Goal: Task Accomplishment & Management: Use online tool/utility

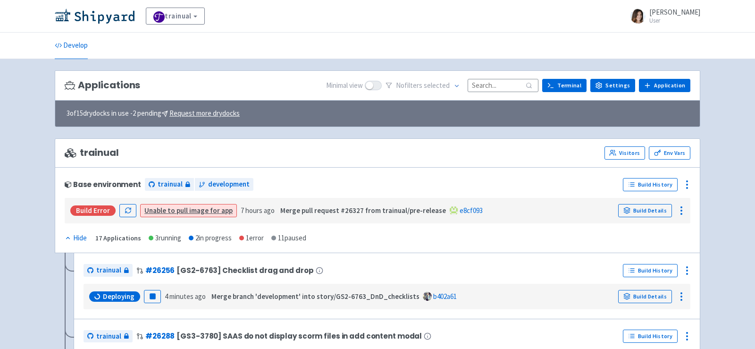
click at [485, 84] on input at bounding box center [503, 85] width 71 height 13
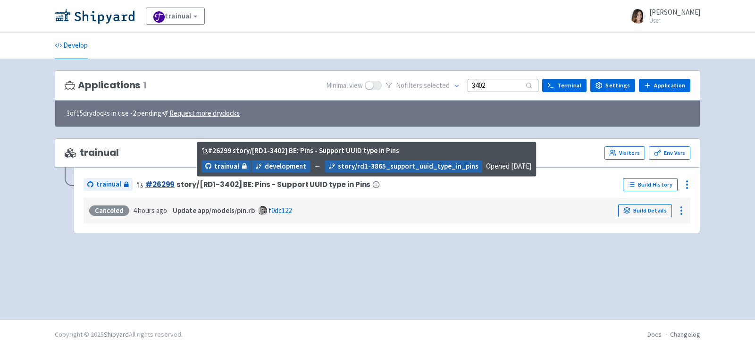
type input "3402"
click at [160, 180] on link "# 26299" at bounding box center [159, 184] width 29 height 10
click at [233, 182] on span "story/[RD1-3402] BE: Pins - Support UUID type in Pins" at bounding box center [273, 184] width 194 height 8
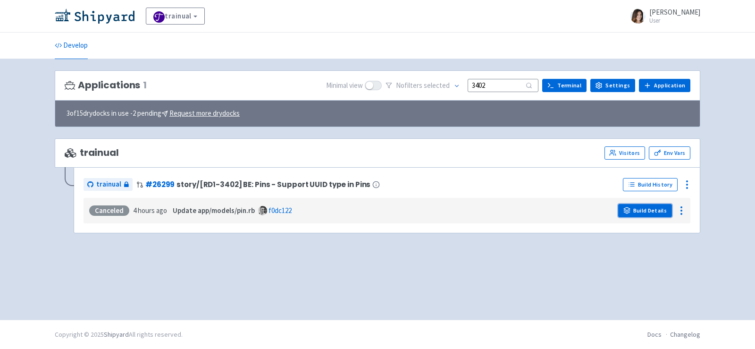
click at [661, 210] on link "Build Details" at bounding box center [645, 210] width 54 height 13
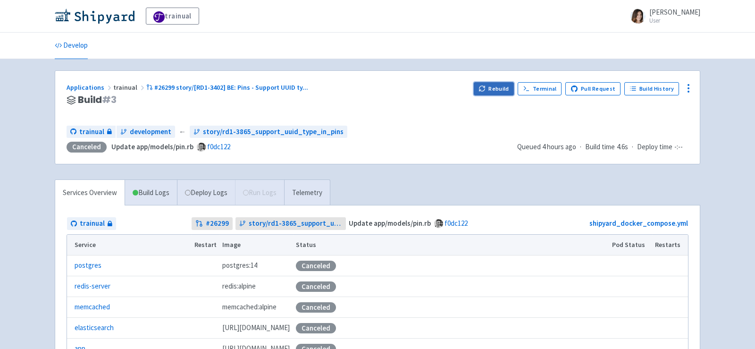
click at [502, 88] on button "Rebuild" at bounding box center [494, 88] width 41 height 13
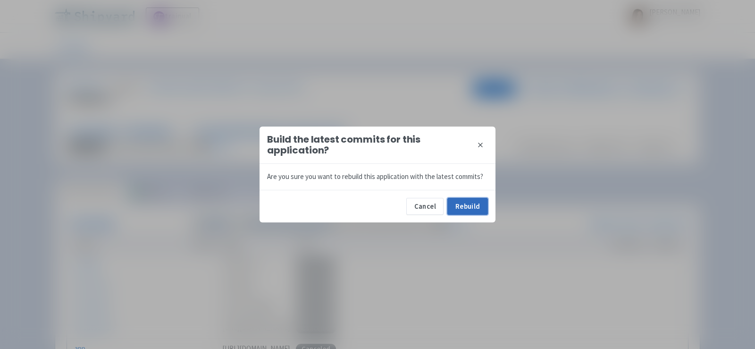
click at [474, 203] on button "Rebuild" at bounding box center [467, 206] width 41 height 17
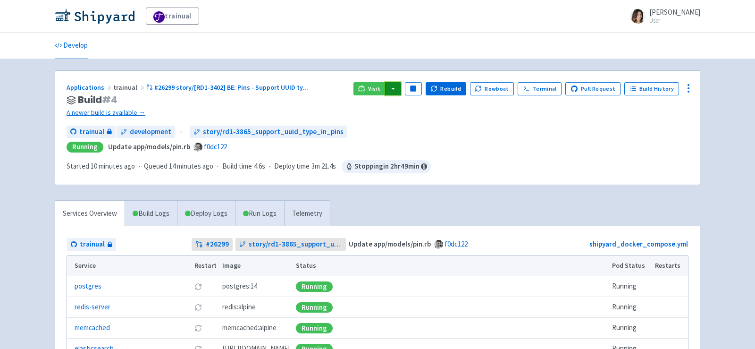
click at [401, 86] on button "button" at bounding box center [393, 88] width 16 height 13
click at [424, 103] on link "trainual (admin)" at bounding box center [428, 107] width 89 height 15
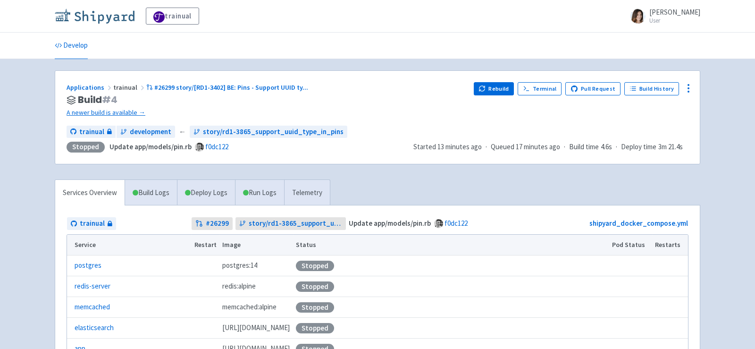
click at [116, 22] on img at bounding box center [95, 15] width 80 height 15
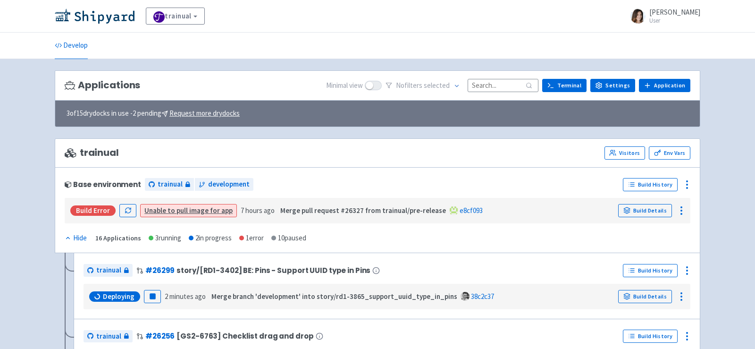
click at [504, 80] on input at bounding box center [503, 85] width 71 height 13
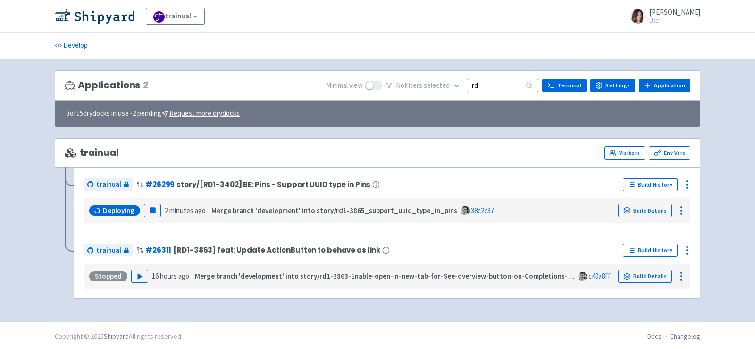
type input "rd"
